Goal: Check status: Check status

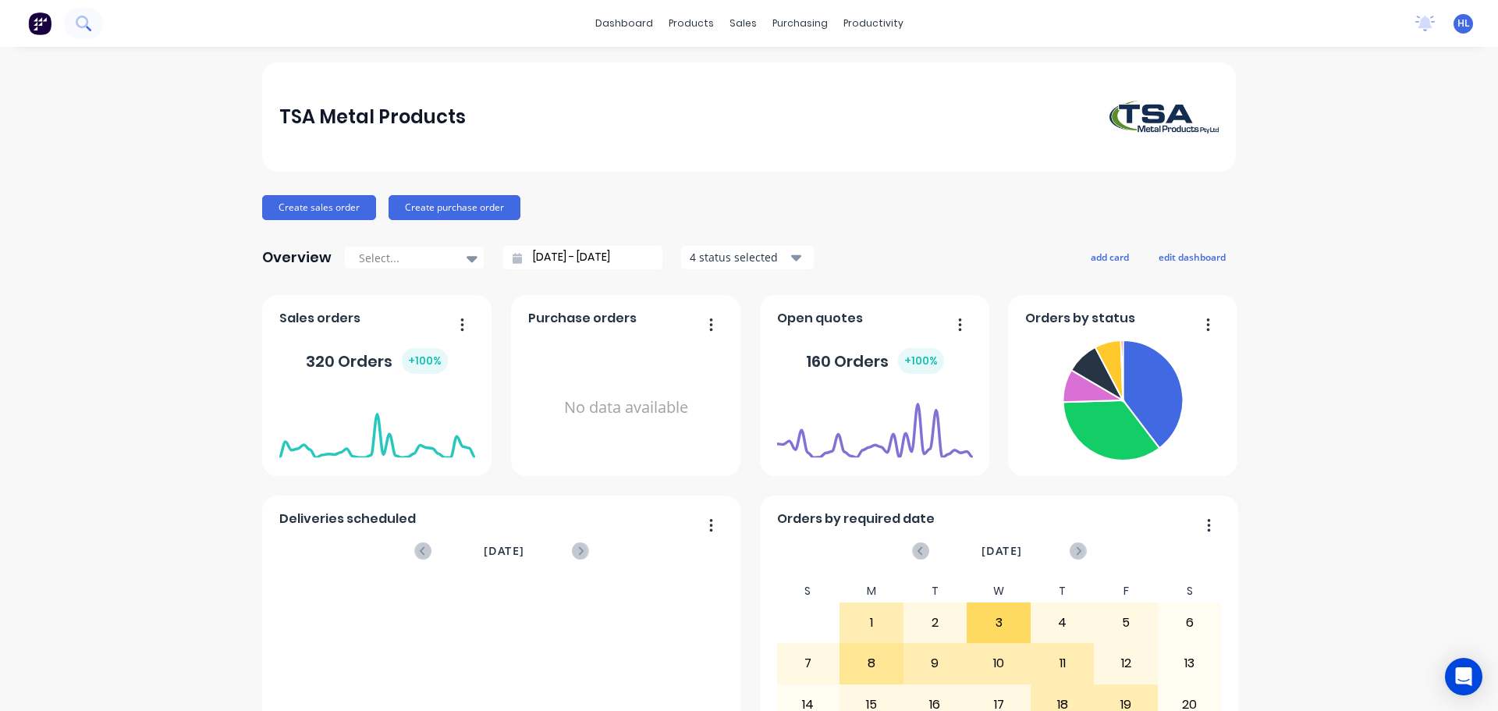
click at [82, 25] on icon at bounding box center [83, 23] width 15 height 15
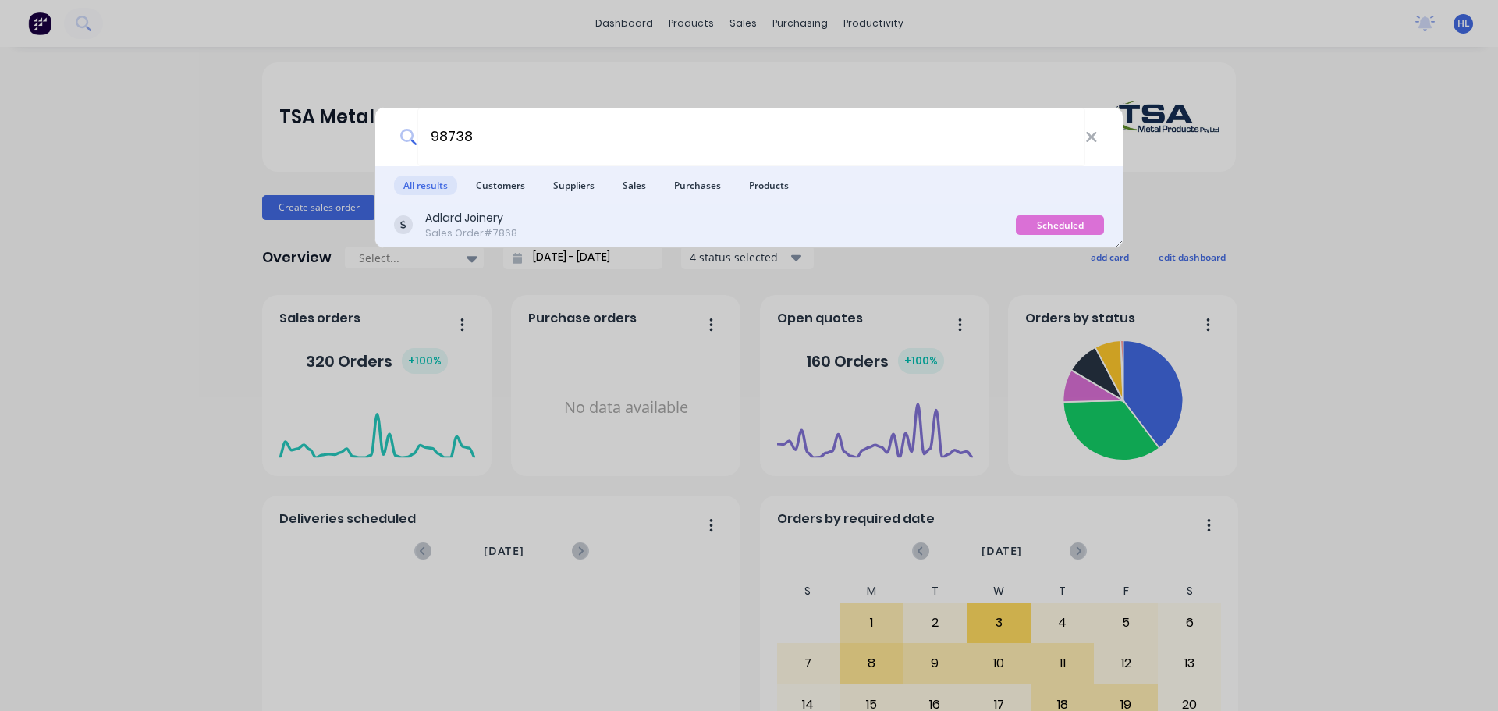
type input "98738"
click at [510, 233] on div "Sales Order #7868" at bounding box center [471, 233] width 92 height 14
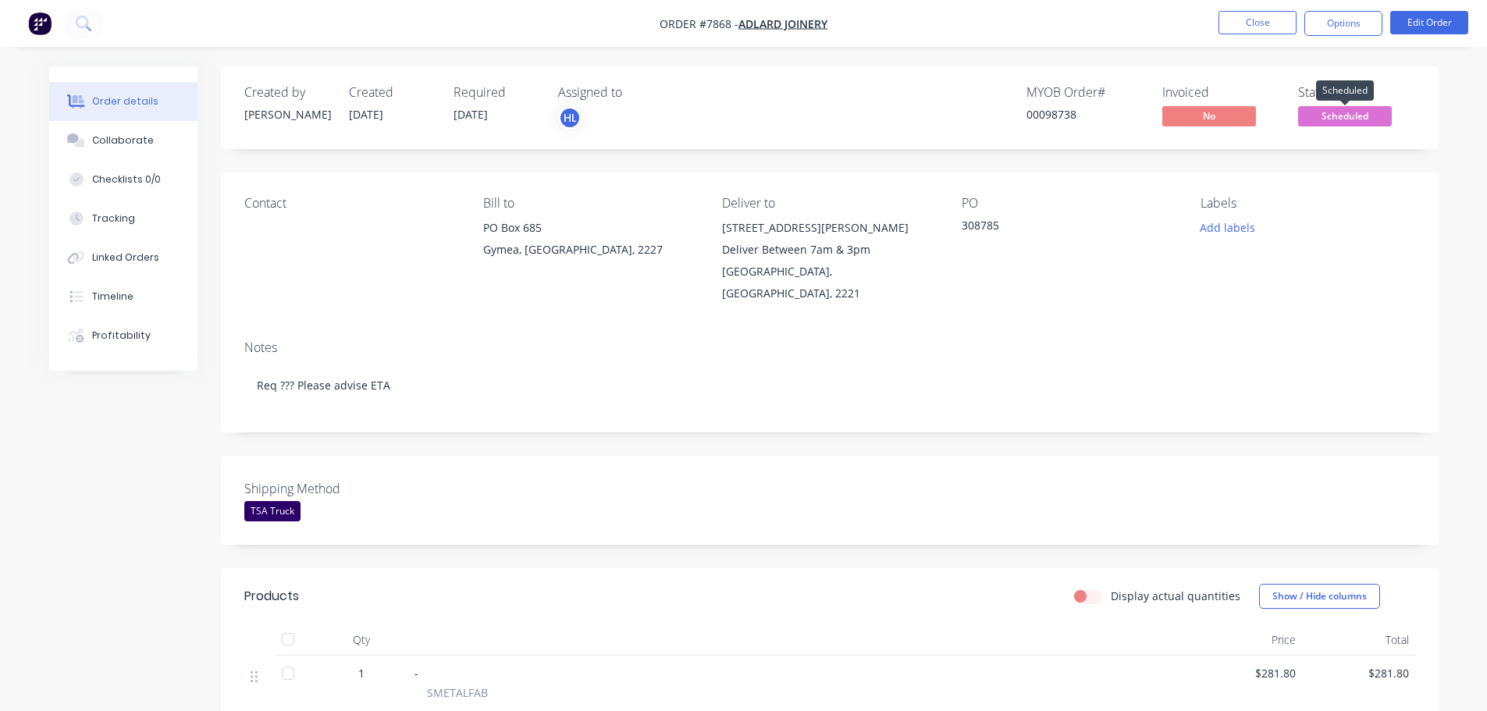
click at [1331, 115] on span "Scheduled" at bounding box center [1345, 116] width 94 height 20
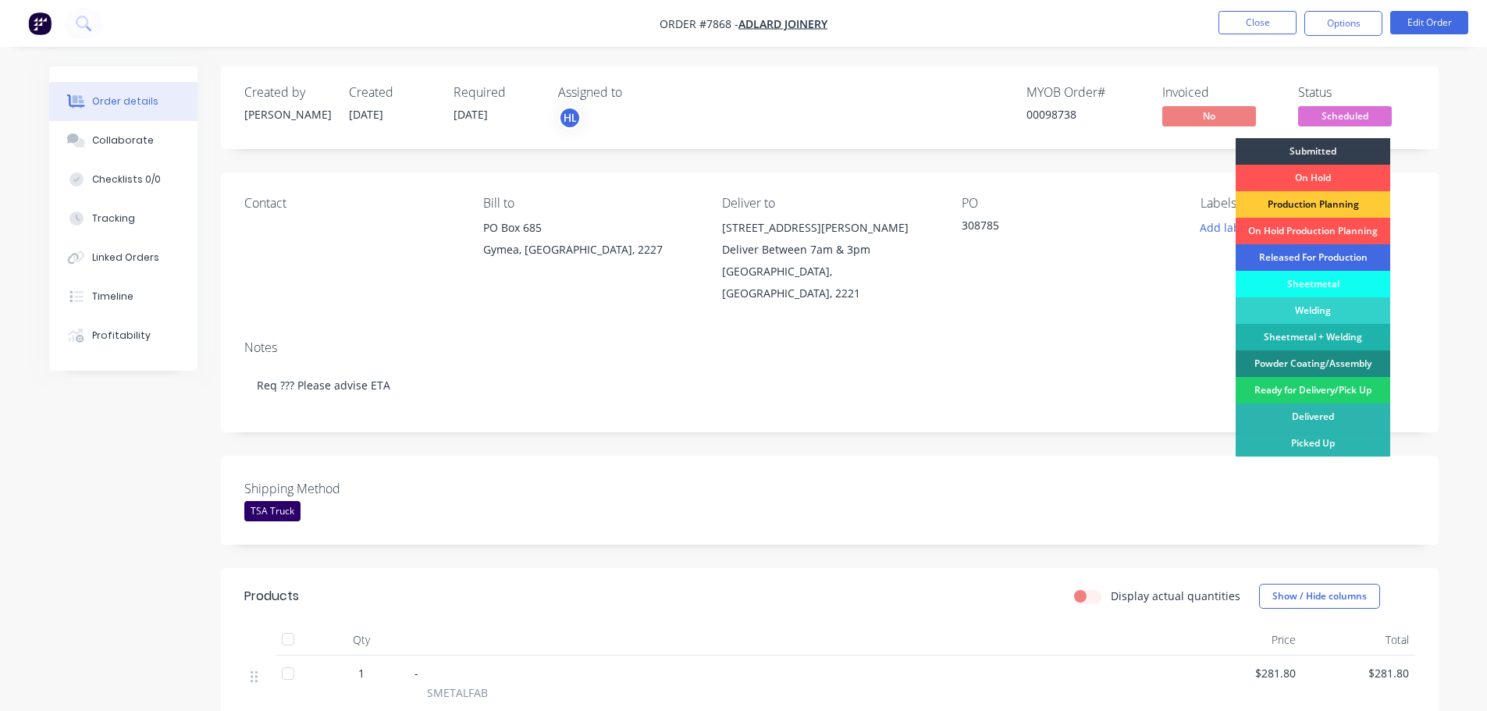
click at [1290, 255] on div "Released For Production" at bounding box center [1312, 257] width 155 height 27
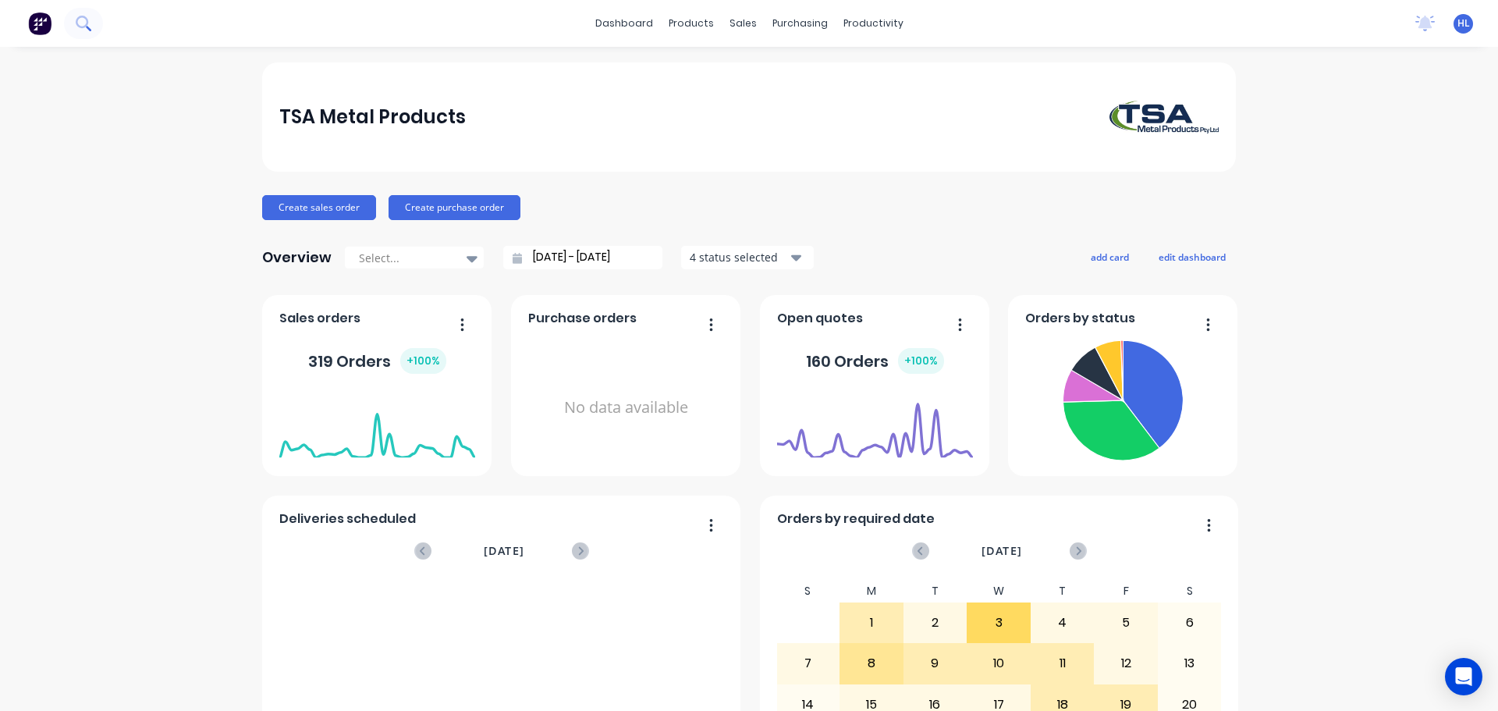
click at [77, 17] on icon at bounding box center [83, 23] width 15 height 15
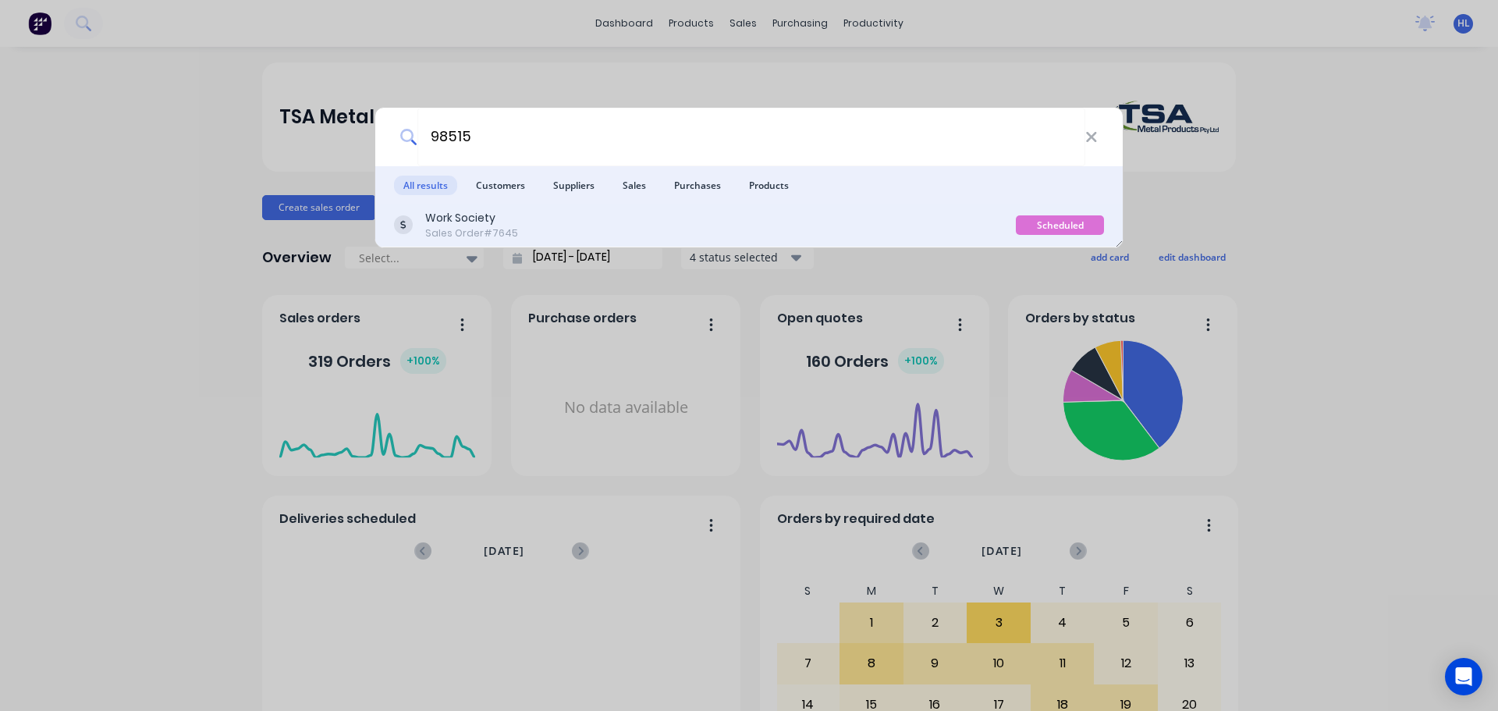
type input "98515"
click at [480, 221] on div "Work Society" at bounding box center [471, 218] width 93 height 16
